Goal: Transaction & Acquisition: Register for event/course

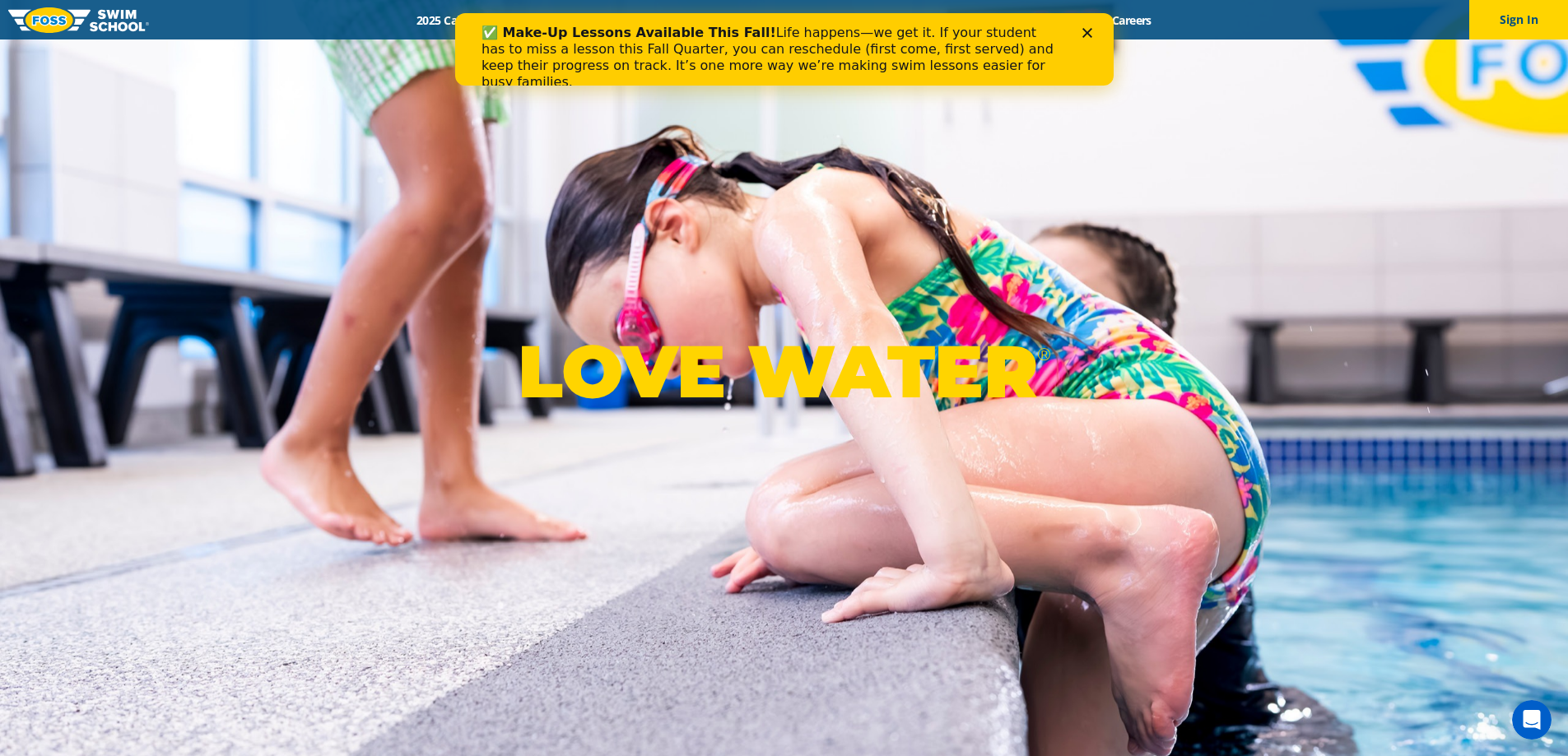
click at [1088, 31] on icon "Close" at bounding box center [1086, 33] width 10 height 10
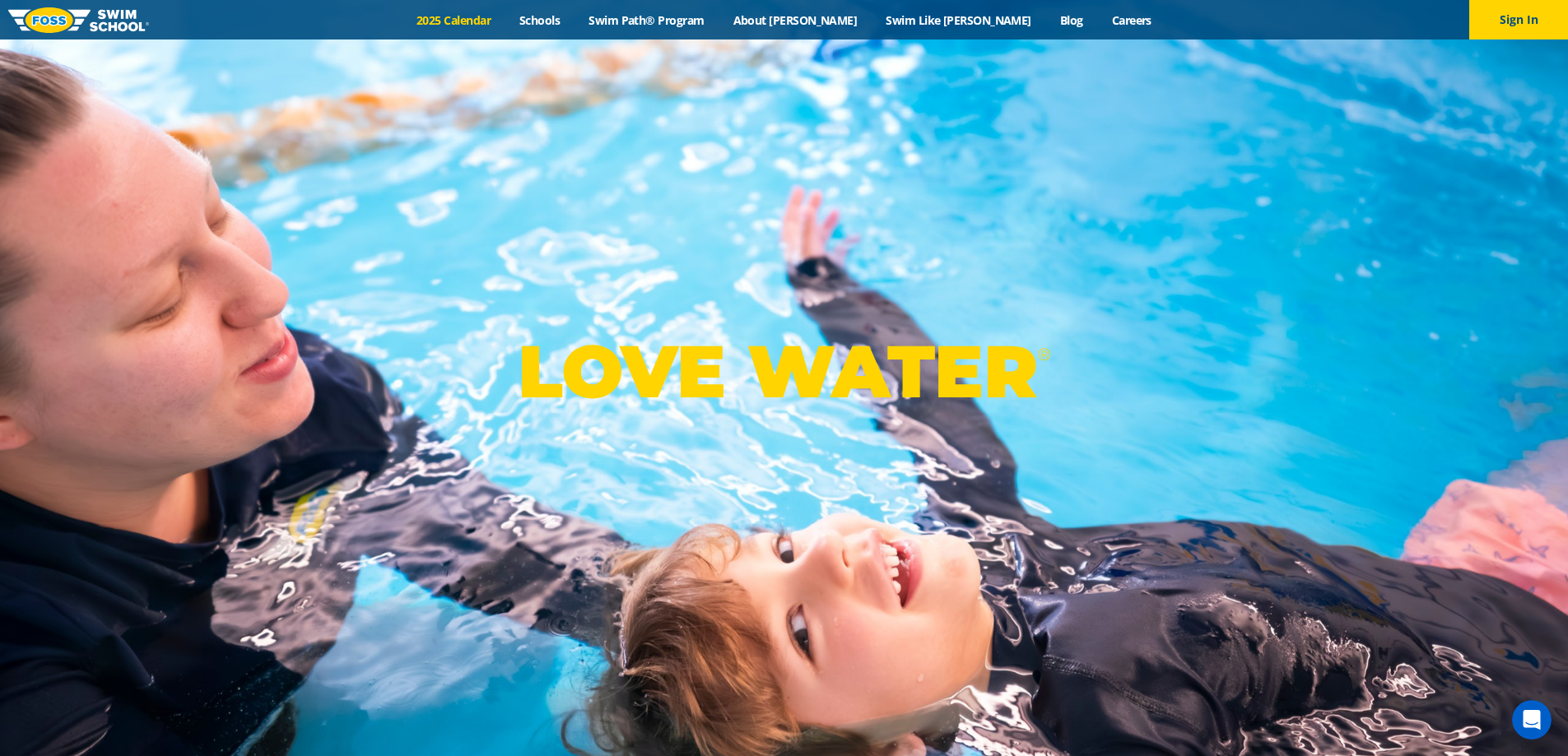
click at [504, 18] on link "2025 Calendar" at bounding box center [454, 20] width 103 height 16
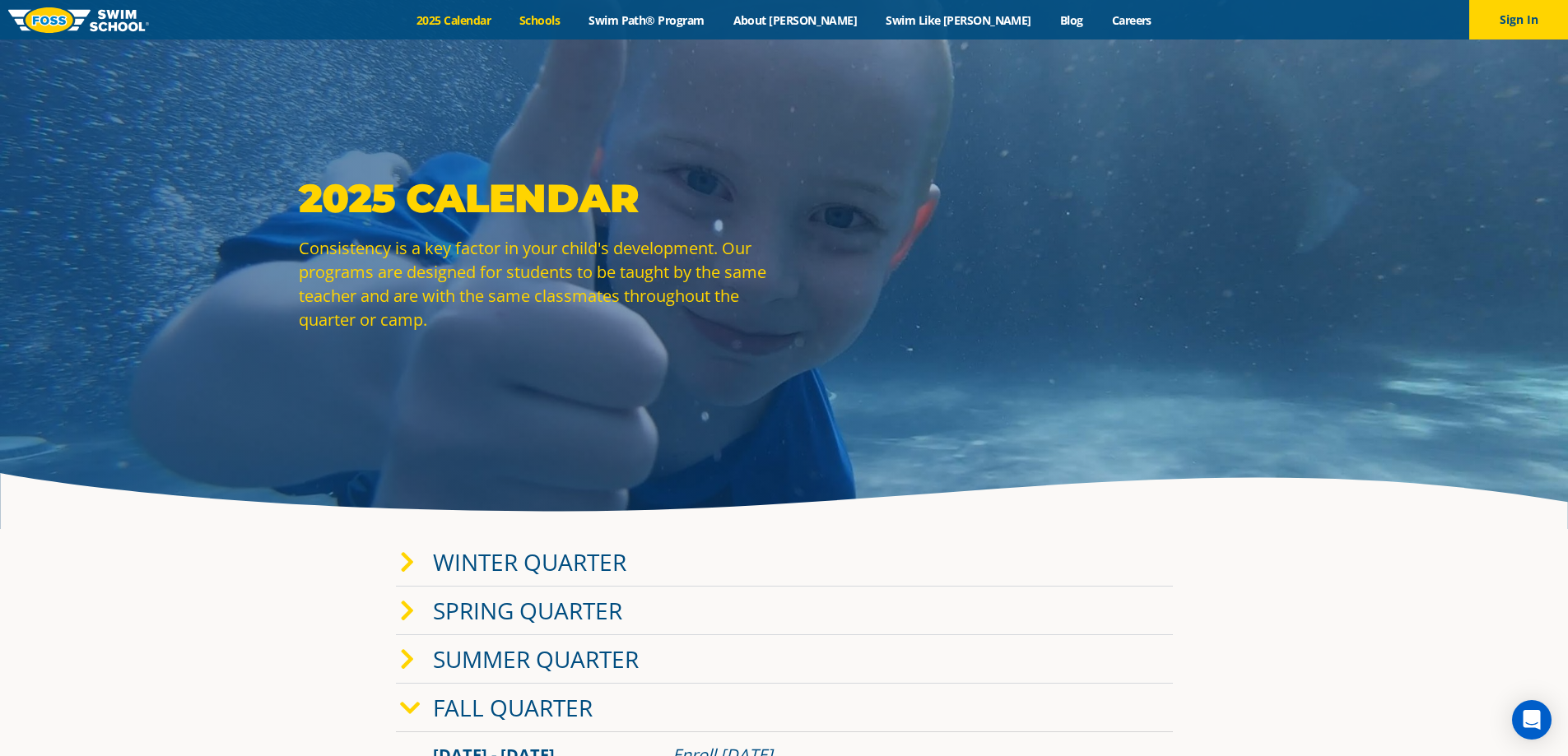
click at [574, 26] on link "Schools" at bounding box center [540, 20] width 69 height 16
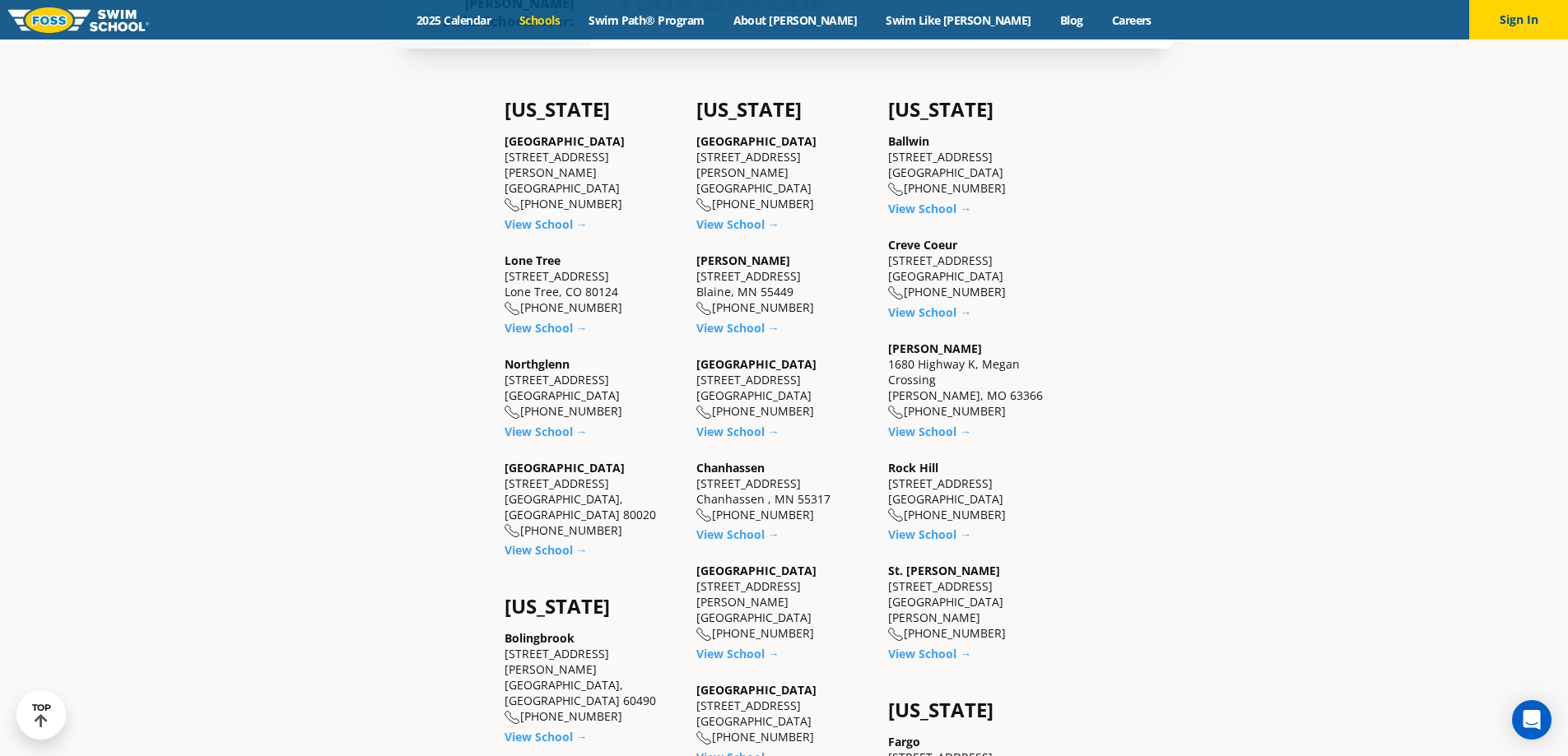
scroll to position [658, 0]
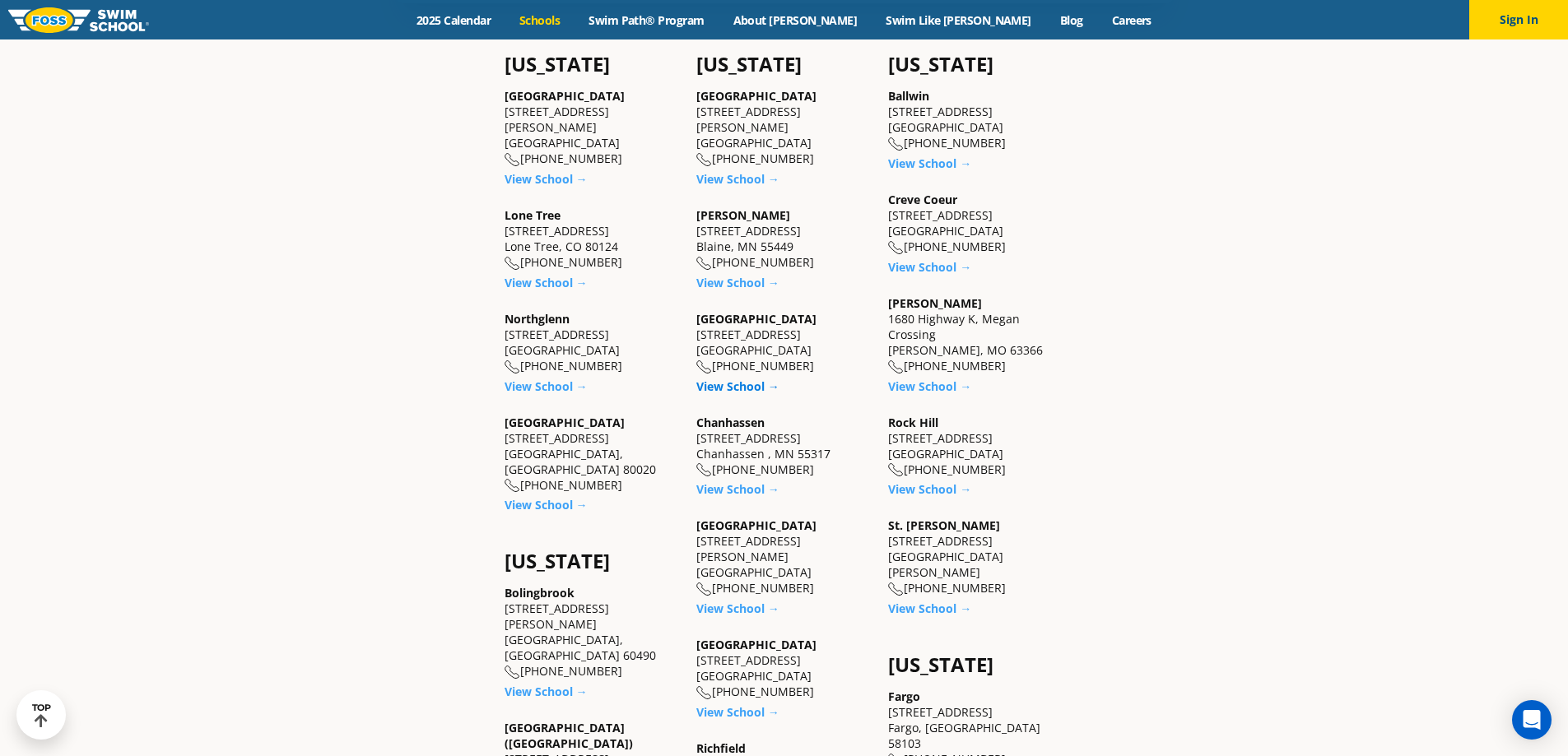
click at [737, 383] on link "View School →" at bounding box center [738, 387] width 84 height 16
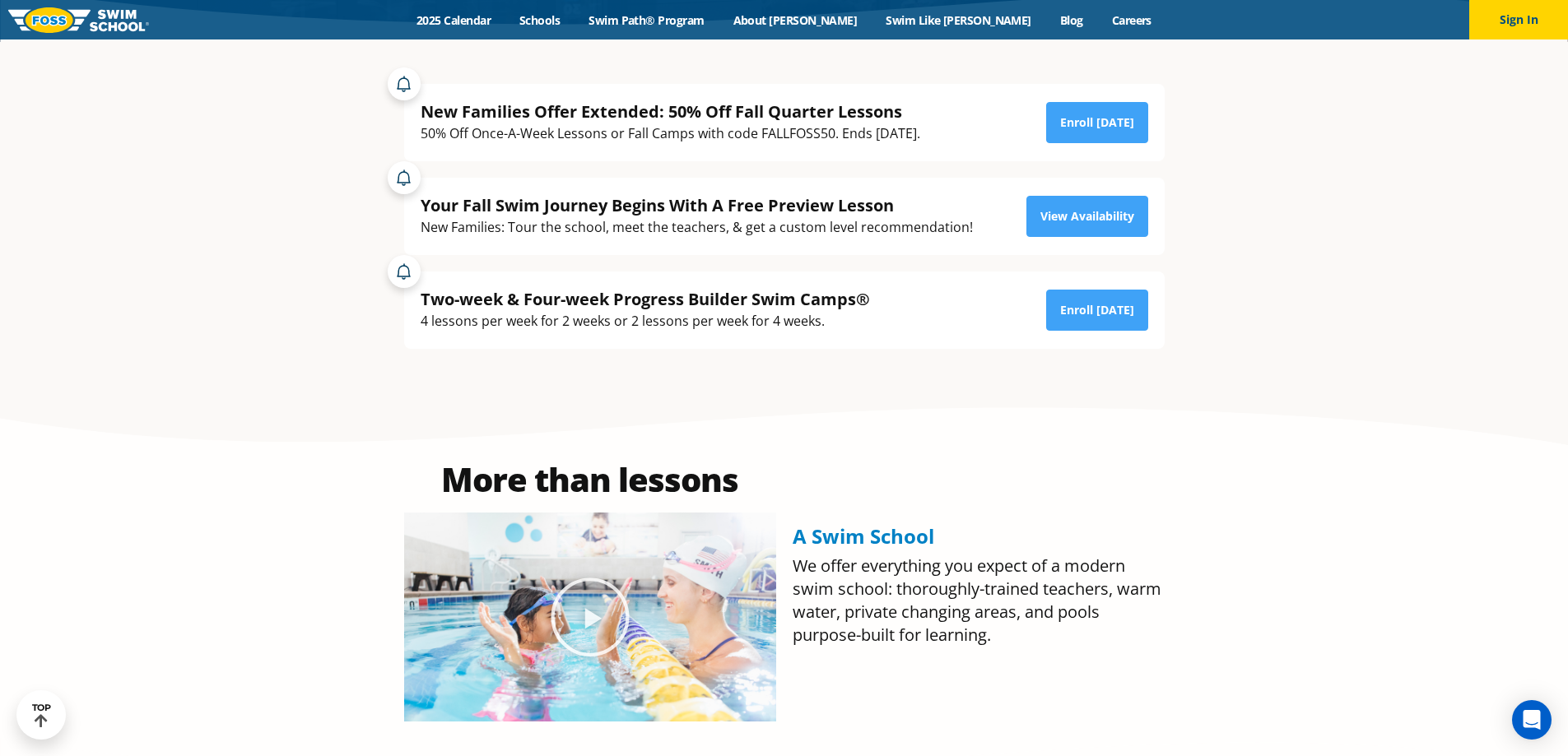
scroll to position [247, 0]
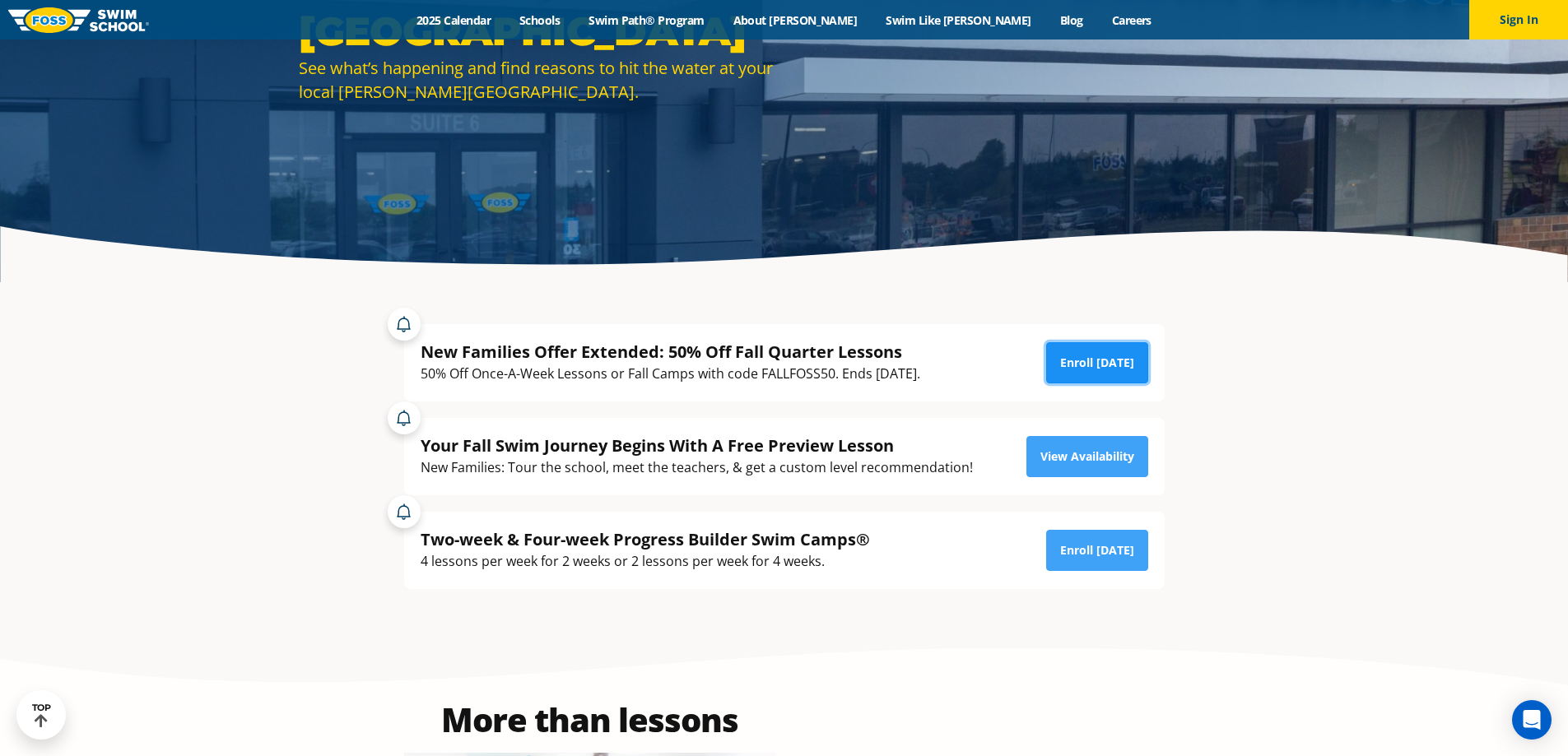
click at [1090, 361] on link "Enroll Today" at bounding box center [1098, 362] width 102 height 41
